Goal: Transaction & Acquisition: Purchase product/service

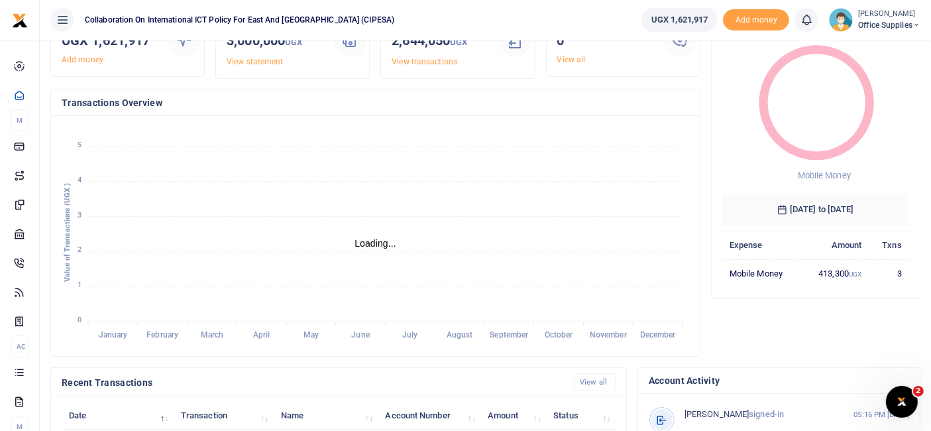
scroll to position [85, 0]
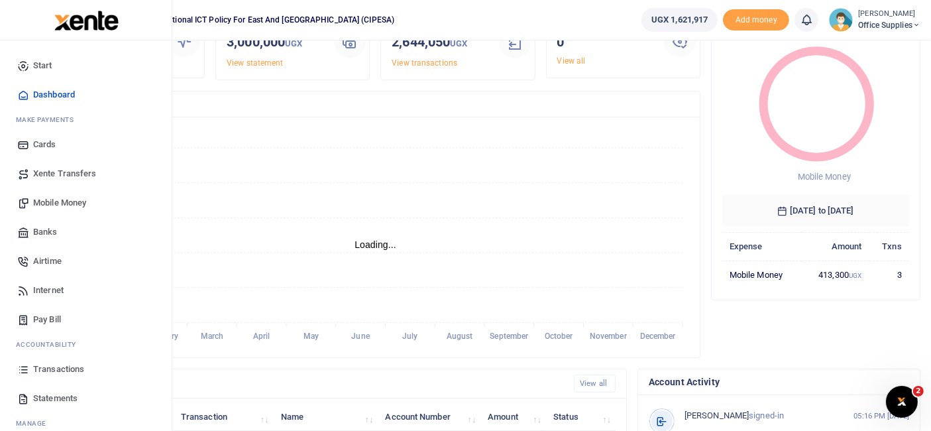
click at [73, 200] on span "Mobile Money" at bounding box center [59, 202] width 53 height 13
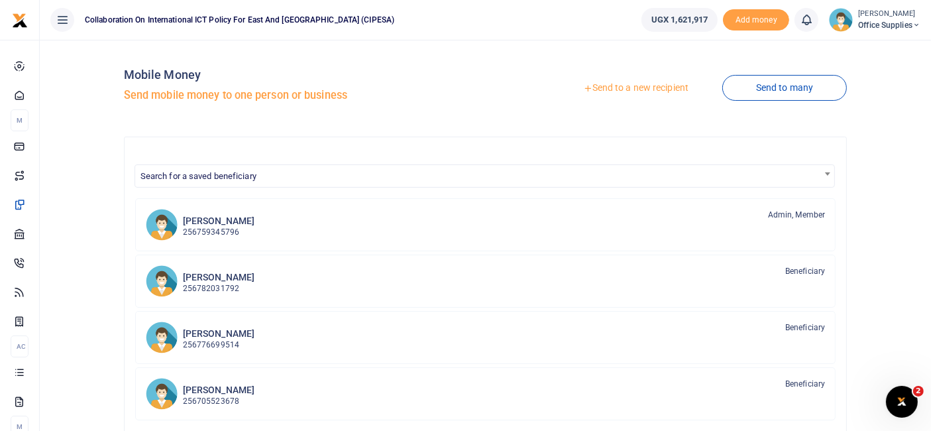
click at [658, 89] on link "Send to a new recipient" at bounding box center [635, 88] width 173 height 24
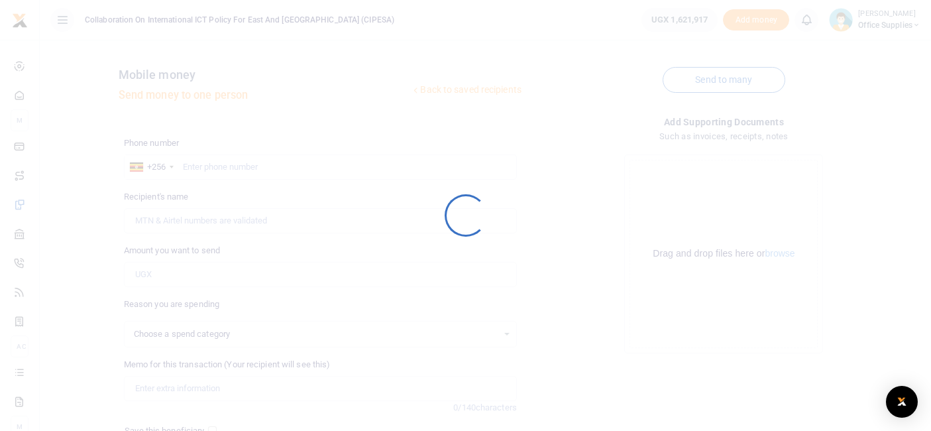
select select
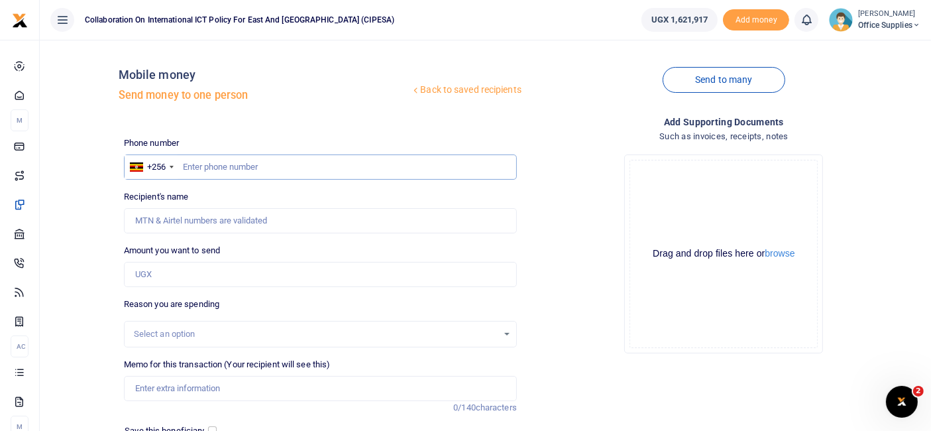
click at [233, 167] on input "text" at bounding box center [320, 166] width 393 height 25
type input "0772073255"
type input "[PERSON_NAME]"
type input "0772073255"
click at [176, 271] on input "Amount you want to send" at bounding box center [320, 274] width 393 height 25
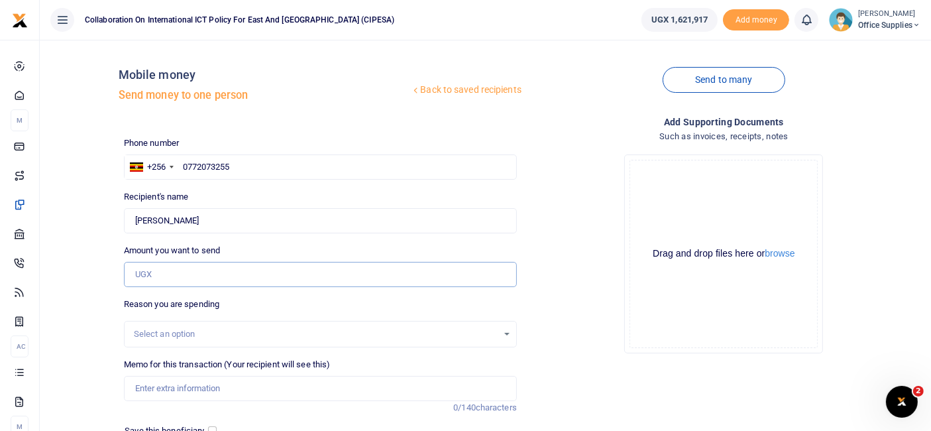
type input "100,000"
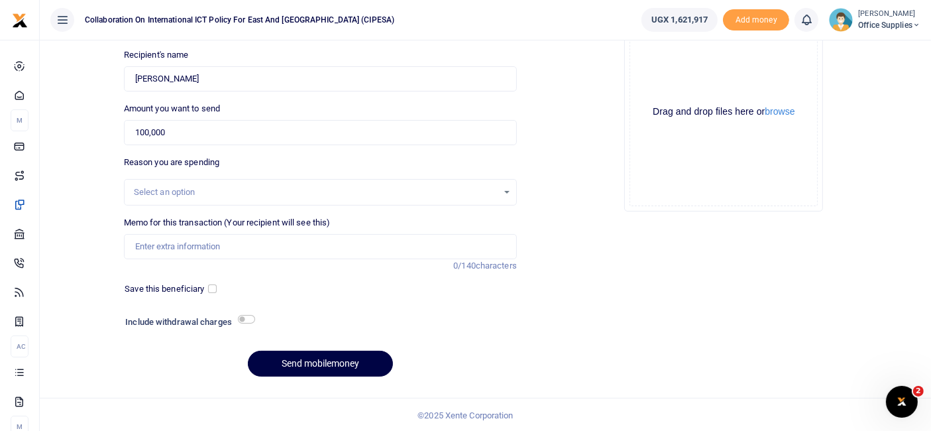
click at [317, 188] on div "Select an option" at bounding box center [316, 192] width 364 height 13
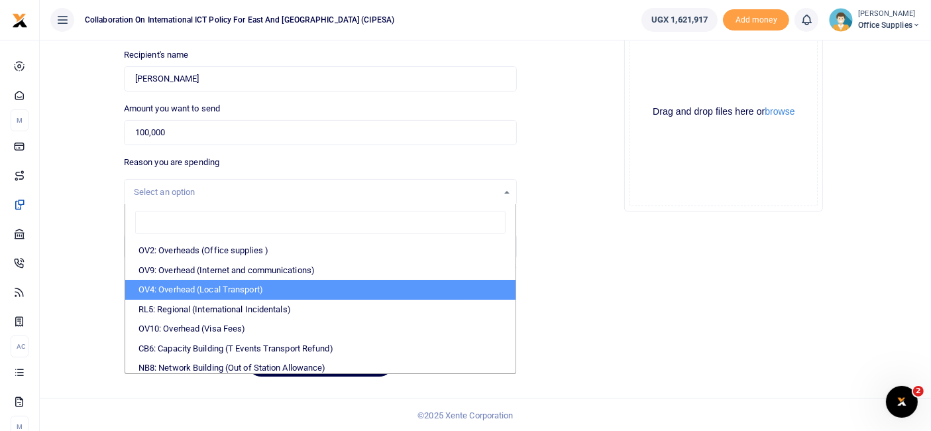
click at [248, 288] on li "OV4: Overhead (Local Transport)" at bounding box center [320, 290] width 390 height 20
select select "75"
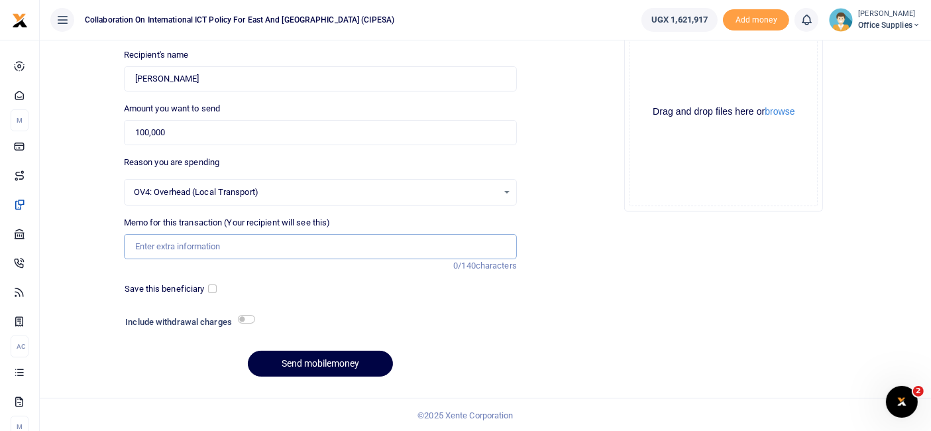
click at [183, 248] on input "Memo for this transaction (Your recipient will see this)" at bounding box center [320, 246] width 393 height 25
type input "Fuel for field work"
click at [213, 286] on input "checkbox" at bounding box center [212, 288] width 9 height 9
checkbox input "true"
click at [351, 354] on button "Send mobilemoney" at bounding box center [320, 363] width 145 height 26
